Goal: Transaction & Acquisition: Purchase product/service

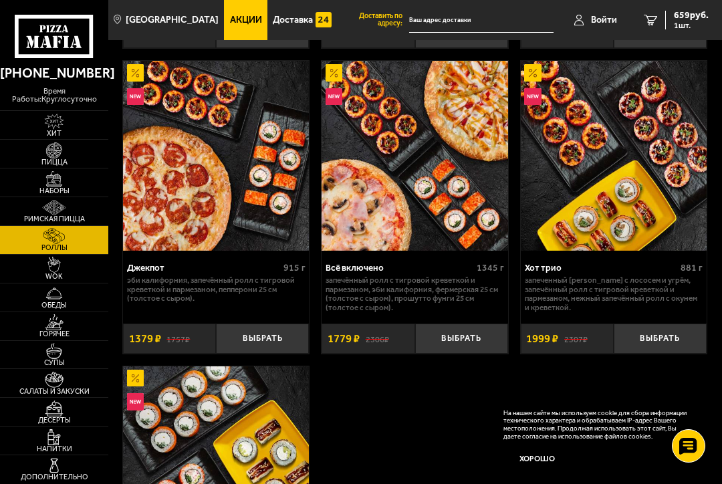
scroll to position [1263, 0]
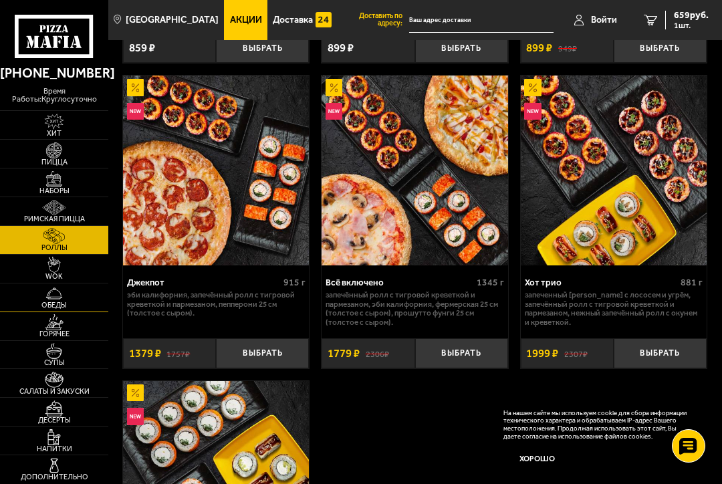
click at [48, 291] on img at bounding box center [53, 294] width 29 height 16
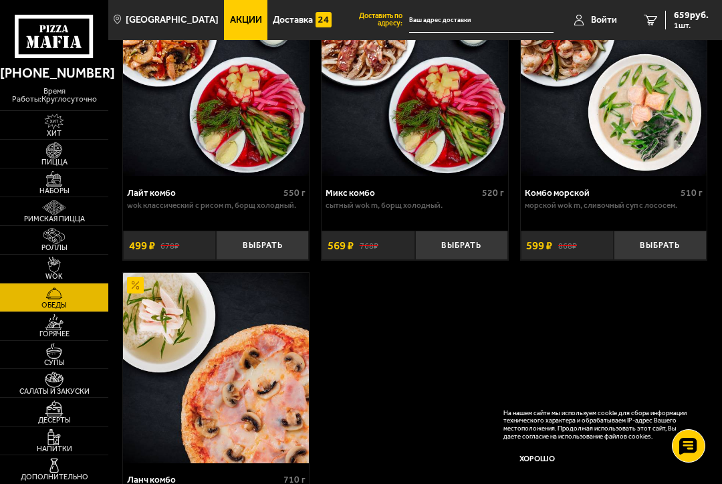
scroll to position [148, 0]
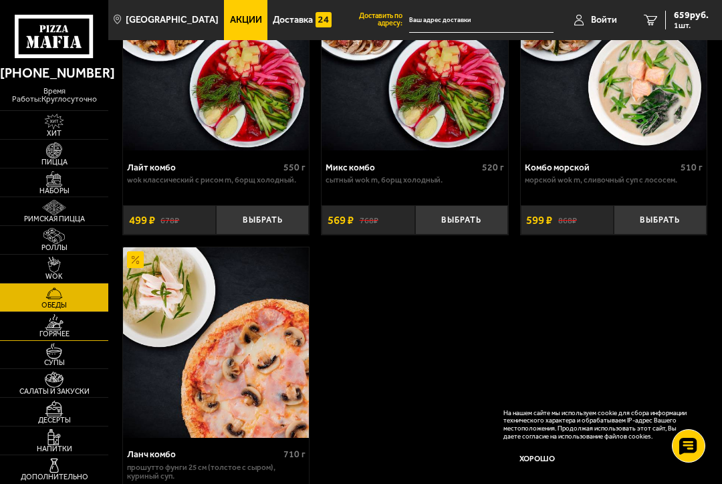
click at [56, 322] on img at bounding box center [53, 322] width 29 height 16
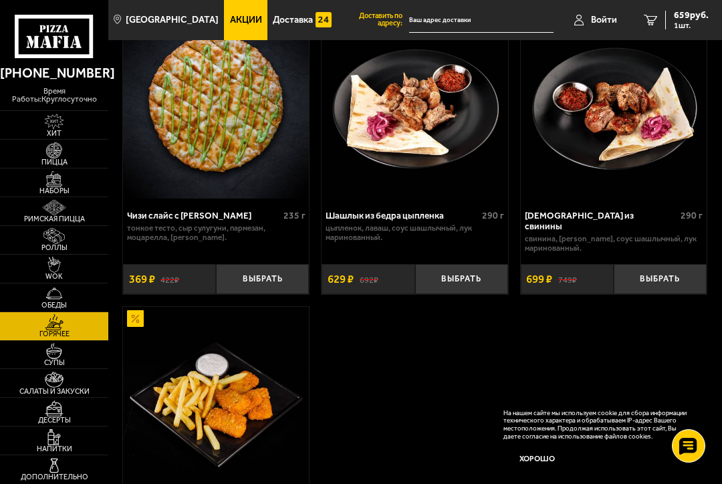
scroll to position [1412, 0]
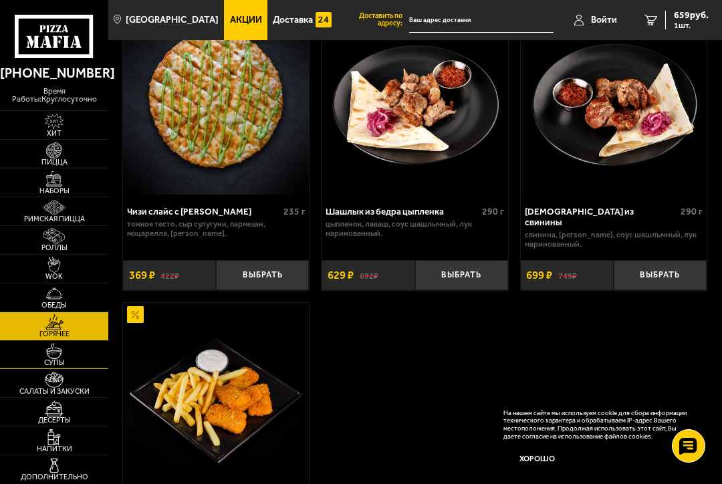
click at [54, 349] on img at bounding box center [53, 351] width 29 height 16
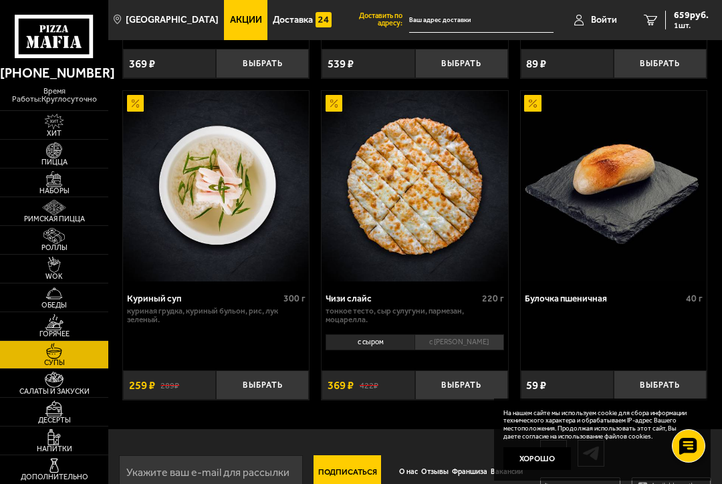
scroll to position [727, 0]
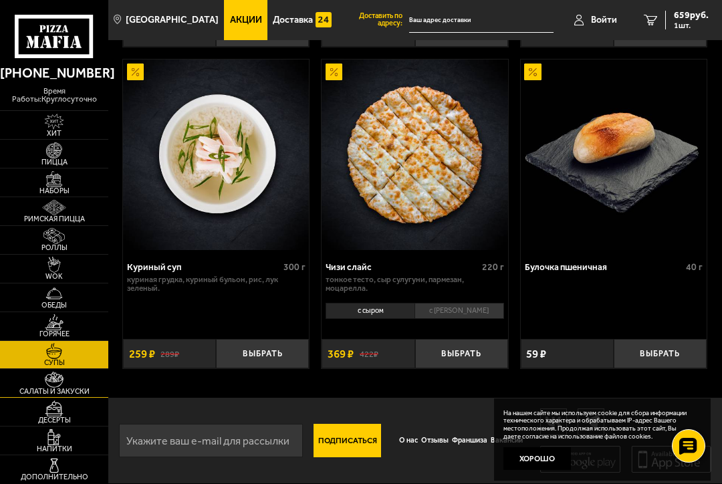
click at [55, 385] on img at bounding box center [53, 380] width 29 height 16
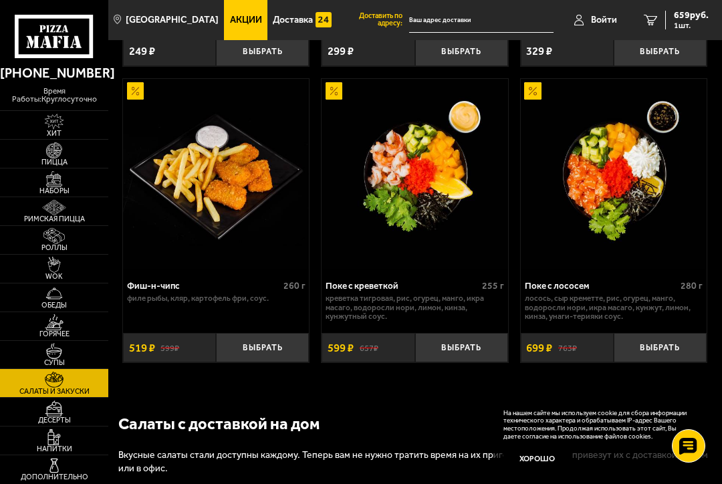
scroll to position [1338, 0]
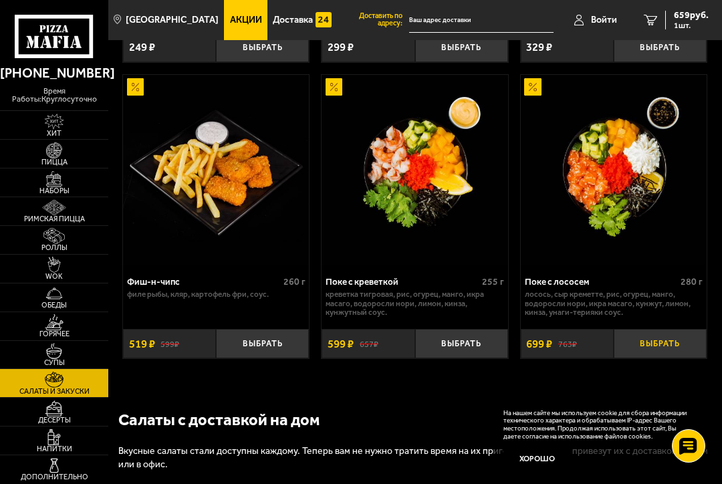
click at [678, 353] on button "Выбрать" at bounding box center [660, 344] width 93 height 30
click at [63, 411] on img at bounding box center [53, 409] width 29 height 16
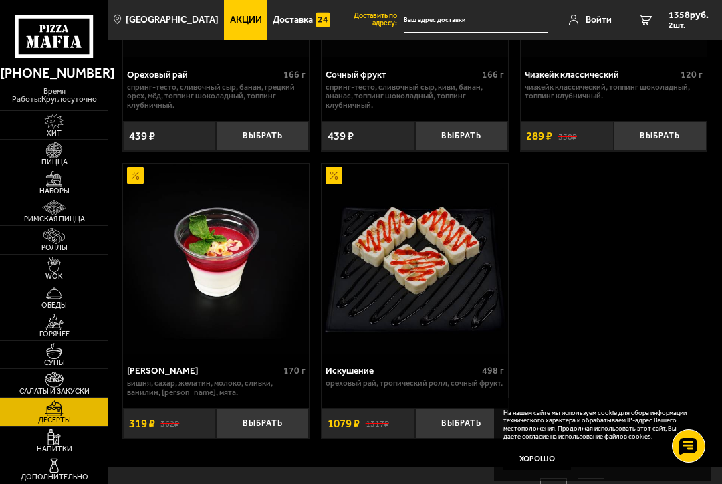
scroll to position [892, 0]
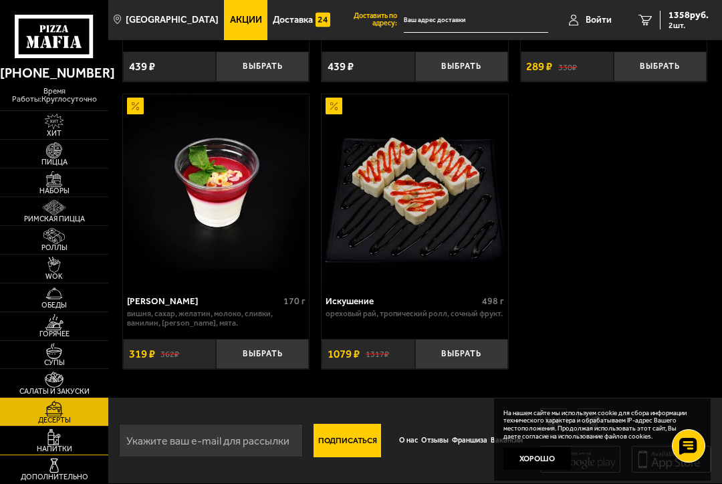
click at [63, 447] on span "Напитки" at bounding box center [54, 448] width 108 height 7
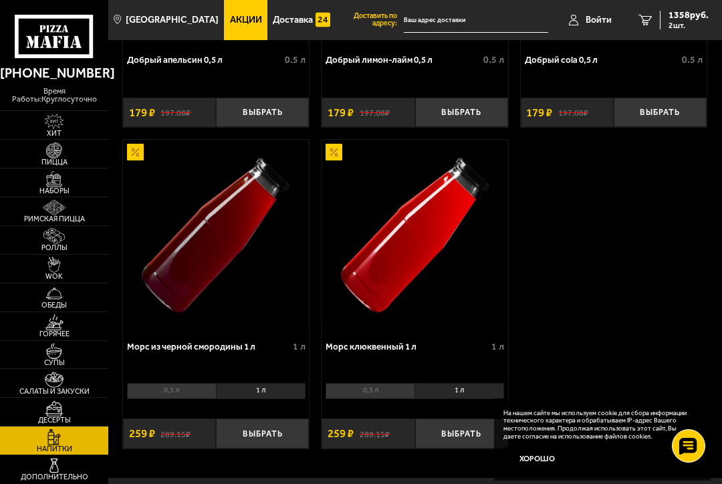
scroll to position [1189, 0]
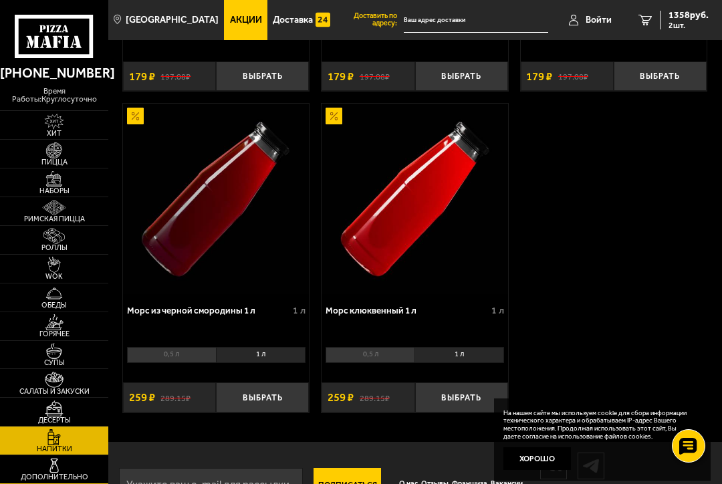
click at [59, 470] on img at bounding box center [53, 466] width 29 height 16
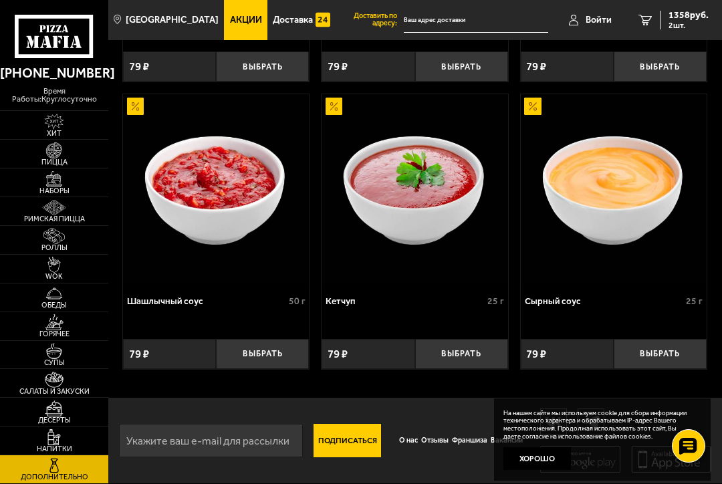
scroll to position [1171, 0]
drag, startPoint x: 54, startPoint y: 116, endPoint x: 101, endPoint y: 116, distance: 47.5
click at [54, 116] on img at bounding box center [53, 122] width 29 height 16
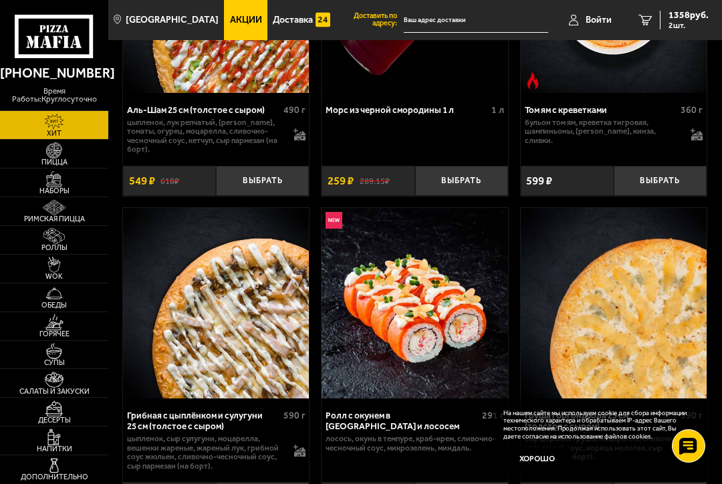
scroll to position [297, 0]
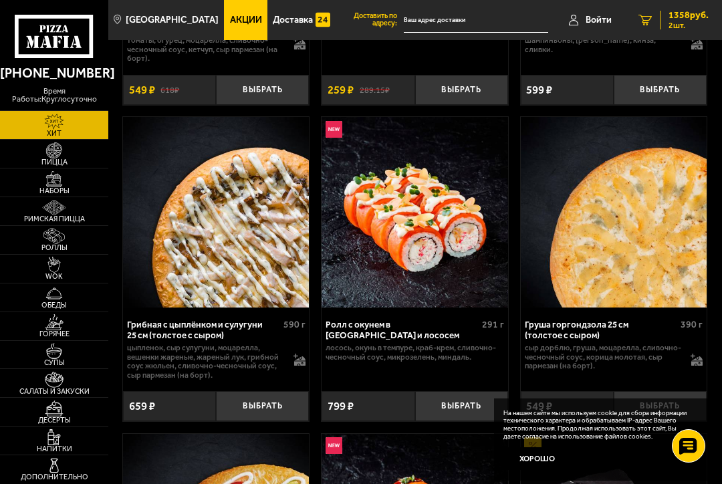
click at [685, 19] on span "1358 руб." at bounding box center [689, 15] width 40 height 9
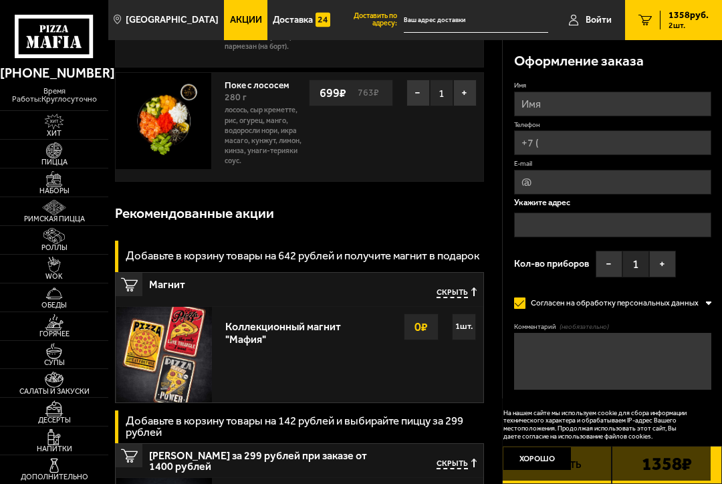
scroll to position [74, 0]
